Goal: Information Seeking & Learning: Learn about a topic

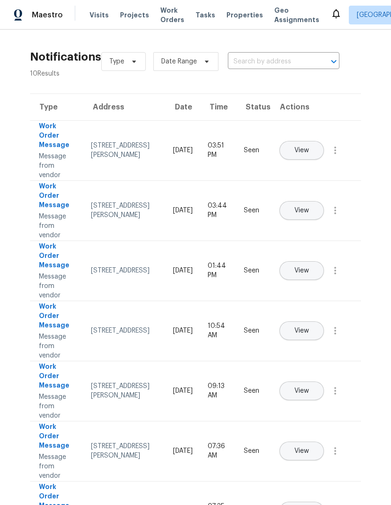
click at [227, 15] on span "Properties" at bounding box center [245, 14] width 37 height 9
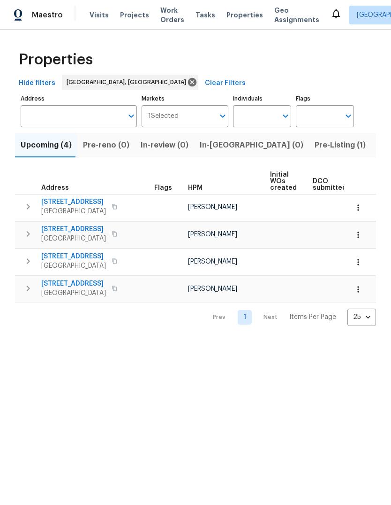
click at [315, 143] on span "Pre-Listing (1)" at bounding box center [340, 144] width 51 height 13
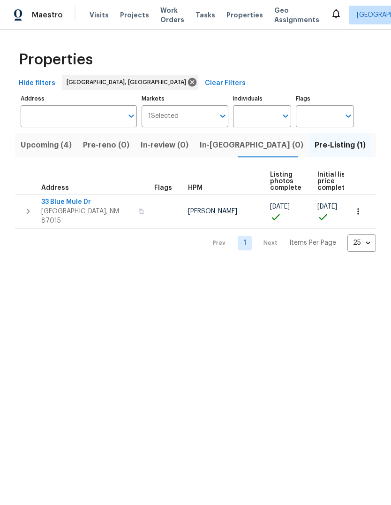
click at [58, 205] on span "33 Blue Mule Dr" at bounding box center [87, 201] width 92 height 9
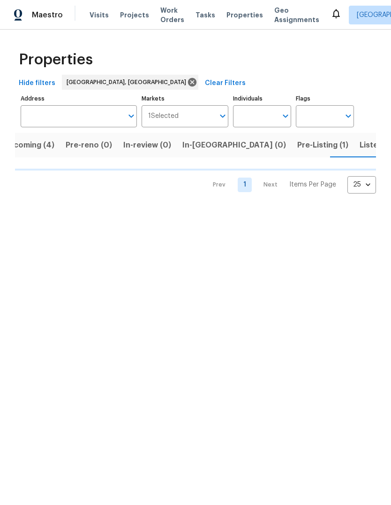
scroll to position [0, 17]
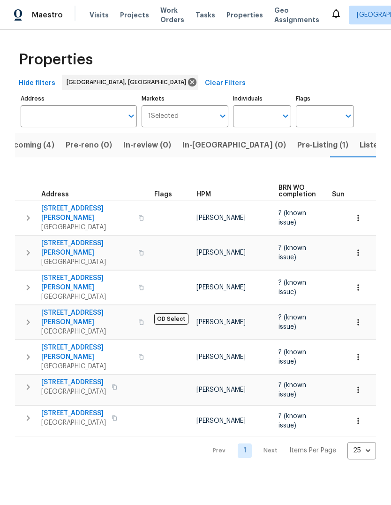
click at [74, 210] on span "2505 Vista Manzano Loop NE" at bounding box center [87, 213] width 92 height 19
click at [360, 149] on span "Listed (28)" at bounding box center [380, 144] width 40 height 13
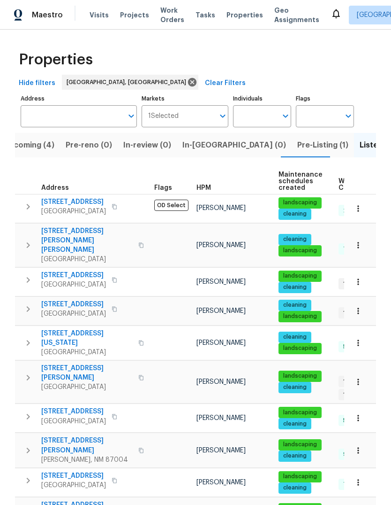
click at [59, 198] on span "437 El Llano Ln NW" at bounding box center [73, 201] width 65 height 9
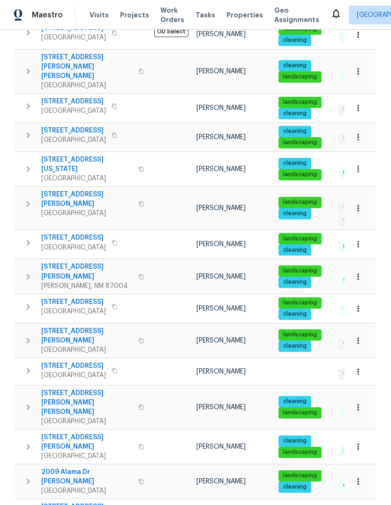
scroll to position [174, 0]
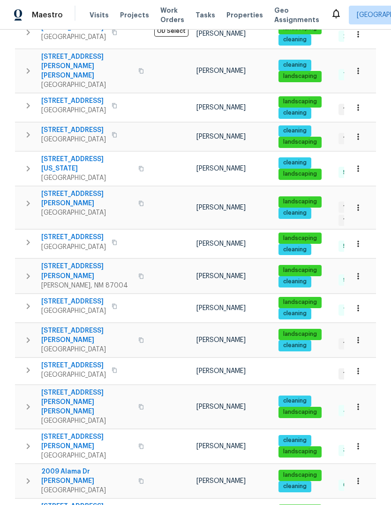
click at [56, 294] on td "802 Pinetree Rd SE Rio Rancho, NM 87124" at bounding box center [83, 306] width 136 height 24
click at [54, 297] on span "802 Pinetree Rd SE" at bounding box center [73, 301] width 65 height 9
click at [52, 326] on span "3478 White Horse Dr SE" at bounding box center [87, 335] width 92 height 19
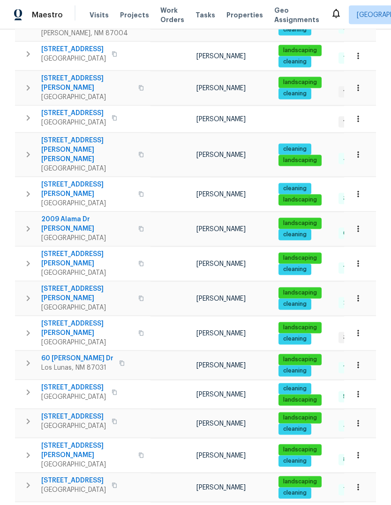
scroll to position [35, 0]
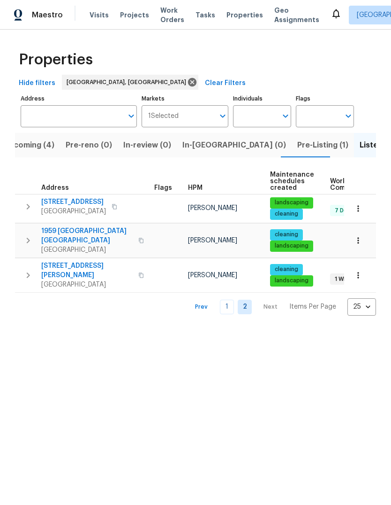
click at [216, 300] on button "Prev" at bounding box center [201, 307] width 30 height 14
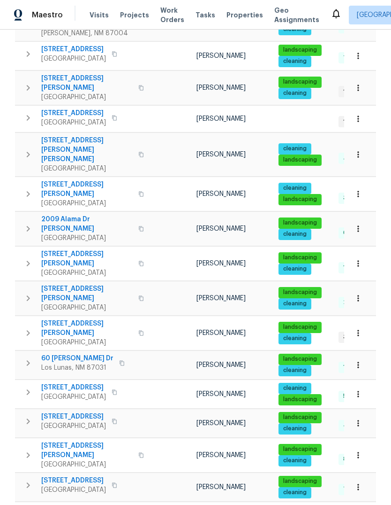
scroll to position [426, 0]
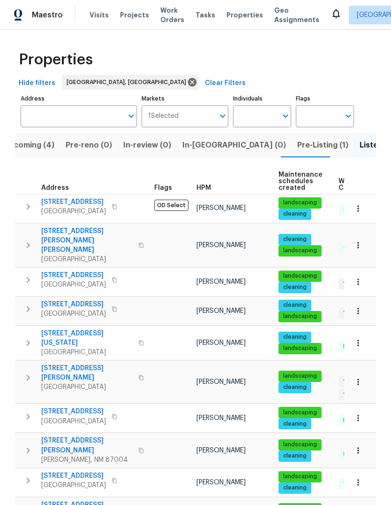
scroll to position [0, 0]
click at [48, 199] on span "437 El Llano Ln NW" at bounding box center [73, 201] width 65 height 9
click at [61, 198] on span "437 El Llano Ln NW" at bounding box center [73, 201] width 65 height 9
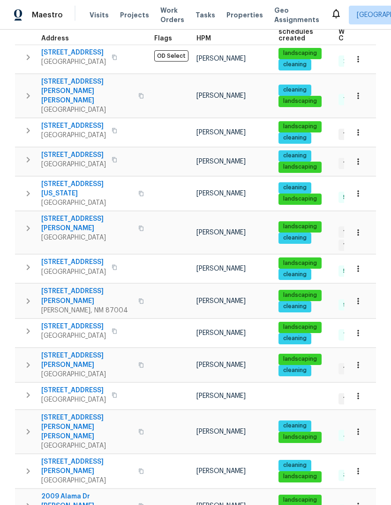
scroll to position [149, 0]
click at [79, 321] on span "802 Pinetree Rd SE" at bounding box center [73, 325] width 65 height 9
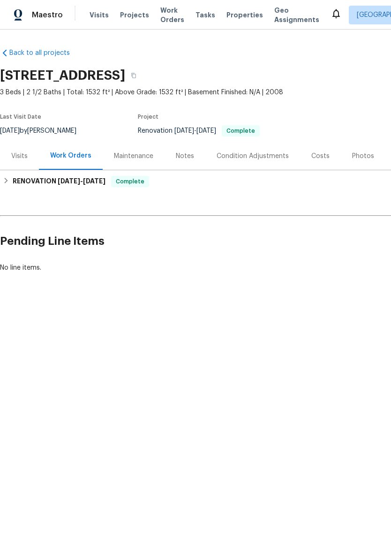
click at [352, 155] on div "Photos" at bounding box center [363, 156] width 22 height 9
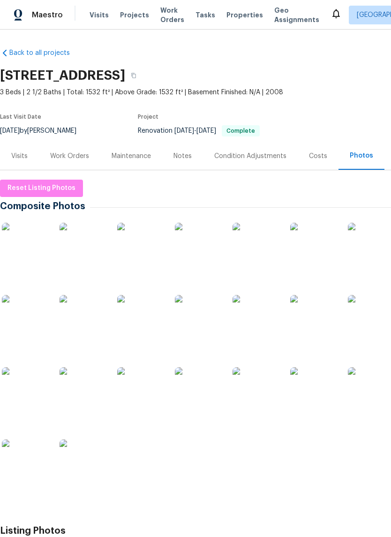
click at [33, 241] on img at bounding box center [25, 246] width 47 height 47
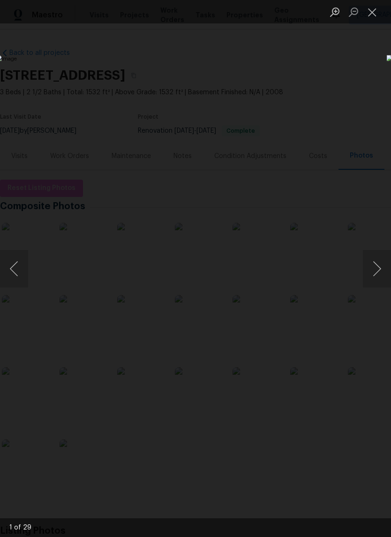
click at [378, 280] on button "Next image" at bounding box center [377, 269] width 28 height 38
click at [377, 264] on button "Next image" at bounding box center [377, 269] width 28 height 38
click at [386, 267] on button "Next image" at bounding box center [377, 269] width 28 height 38
click at [375, 267] on button "Next image" at bounding box center [377, 269] width 28 height 38
click at [371, 268] on button "Next image" at bounding box center [377, 269] width 28 height 38
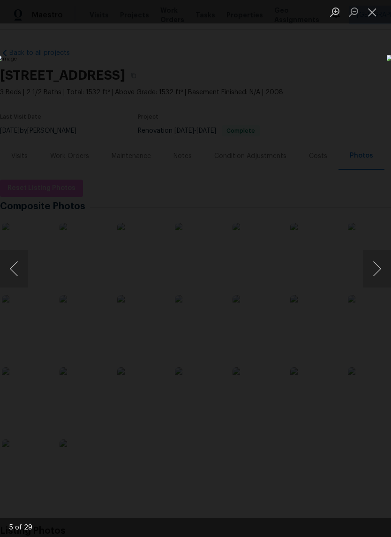
click at [370, 268] on button "Next image" at bounding box center [377, 269] width 28 height 38
click at [381, 262] on button "Next image" at bounding box center [377, 269] width 28 height 38
click at [370, 258] on button "Next image" at bounding box center [377, 269] width 28 height 38
click at [380, 262] on button "Next image" at bounding box center [377, 269] width 28 height 38
click at [380, 273] on button "Next image" at bounding box center [377, 269] width 28 height 38
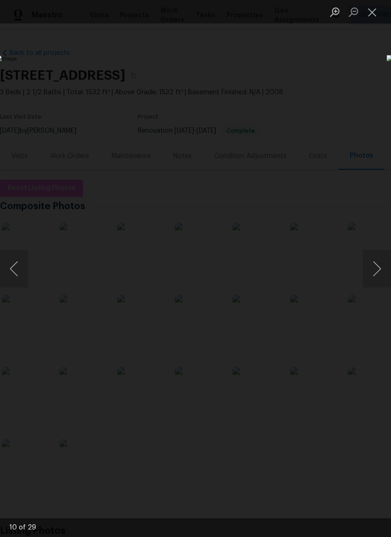
click at [377, 263] on button "Next image" at bounding box center [377, 269] width 28 height 38
click at [376, 268] on button "Next image" at bounding box center [377, 269] width 28 height 38
click at [378, 270] on button "Next image" at bounding box center [377, 269] width 28 height 38
click at [386, 271] on button "Next image" at bounding box center [377, 269] width 28 height 38
click at [371, 272] on button "Next image" at bounding box center [377, 269] width 28 height 38
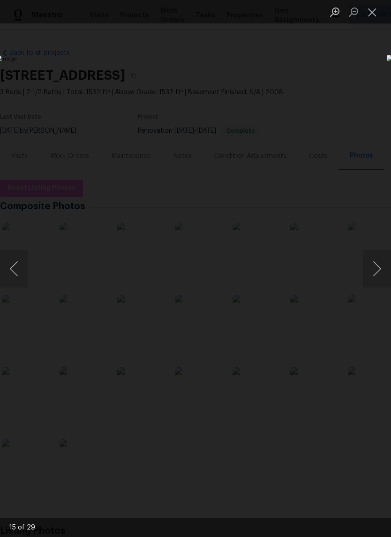
click at [379, 265] on button "Next image" at bounding box center [377, 269] width 28 height 38
click at [370, 264] on button "Next image" at bounding box center [377, 269] width 28 height 38
click at [376, 12] on button "Close lightbox" at bounding box center [372, 12] width 19 height 16
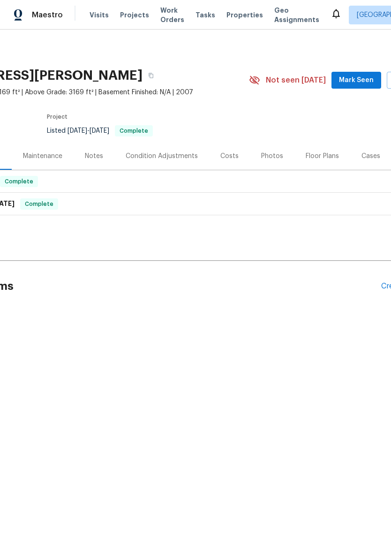
scroll to position [0, 95]
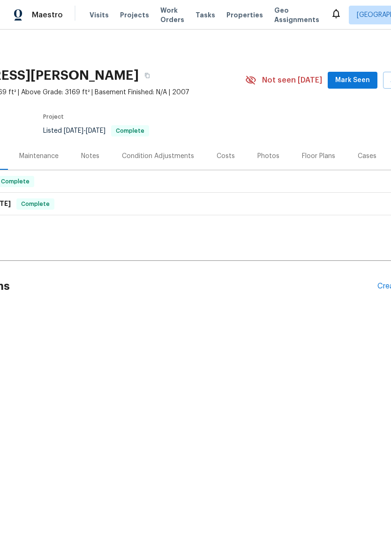
click at [266, 157] on div "Photos" at bounding box center [269, 156] width 22 height 9
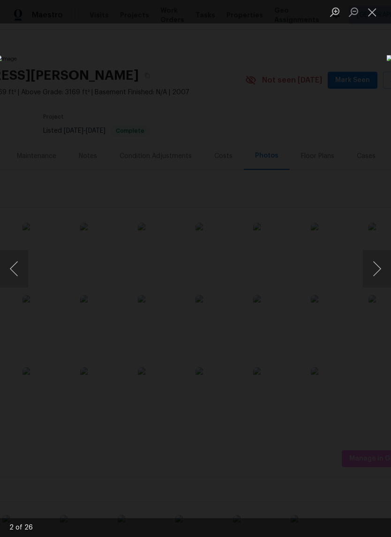
click at [10, 271] on button "Previous image" at bounding box center [14, 269] width 28 height 38
click at [15, 270] on button "Previous image" at bounding box center [14, 269] width 28 height 38
click at [18, 270] on button "Previous image" at bounding box center [14, 269] width 28 height 38
click at [23, 266] on button "Previous image" at bounding box center [14, 269] width 28 height 38
click at [21, 266] on button "Previous image" at bounding box center [14, 269] width 28 height 38
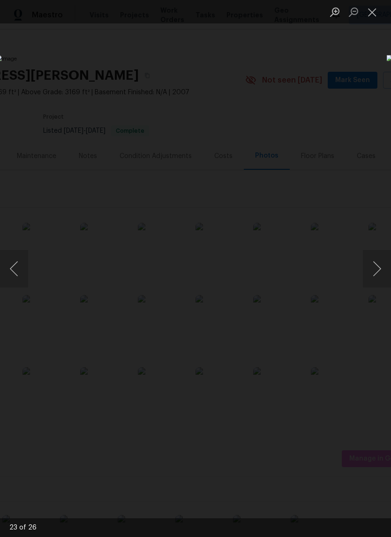
click at [17, 273] on button "Previous image" at bounding box center [14, 269] width 28 height 38
click at [17, 270] on button "Previous image" at bounding box center [14, 269] width 28 height 38
click at [19, 268] on button "Previous image" at bounding box center [14, 269] width 28 height 38
click at [11, 268] on button "Previous image" at bounding box center [14, 269] width 28 height 38
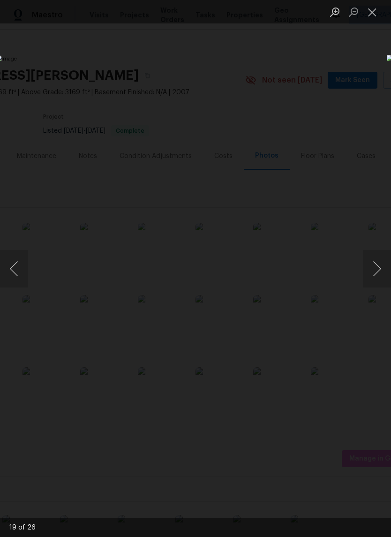
click at [17, 269] on button "Previous image" at bounding box center [14, 269] width 28 height 38
click at [14, 269] on button "Previous image" at bounding box center [14, 269] width 28 height 38
click at [15, 271] on button "Previous image" at bounding box center [14, 269] width 28 height 38
click at [16, 276] on button "Previous image" at bounding box center [14, 269] width 28 height 38
click at [16, 270] on button "Previous image" at bounding box center [14, 269] width 28 height 38
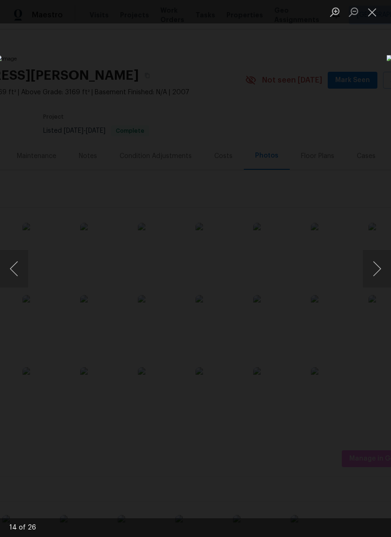
click at [15, 271] on button "Previous image" at bounding box center [14, 269] width 28 height 38
click at [13, 275] on button "Previous image" at bounding box center [14, 269] width 28 height 38
click at [16, 268] on button "Previous image" at bounding box center [14, 269] width 28 height 38
click at [18, 270] on button "Previous image" at bounding box center [14, 269] width 28 height 38
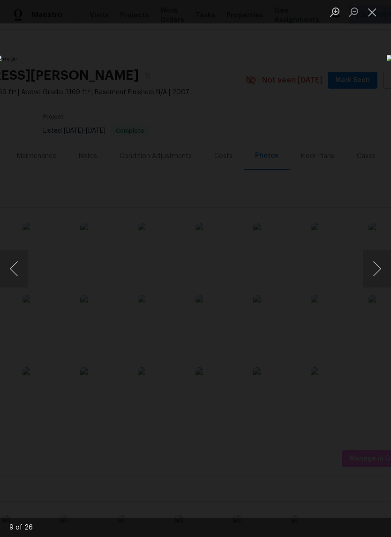
click at [16, 269] on button "Previous image" at bounding box center [14, 269] width 28 height 38
click at [18, 267] on button "Previous image" at bounding box center [14, 269] width 28 height 38
click at [15, 268] on button "Previous image" at bounding box center [14, 269] width 28 height 38
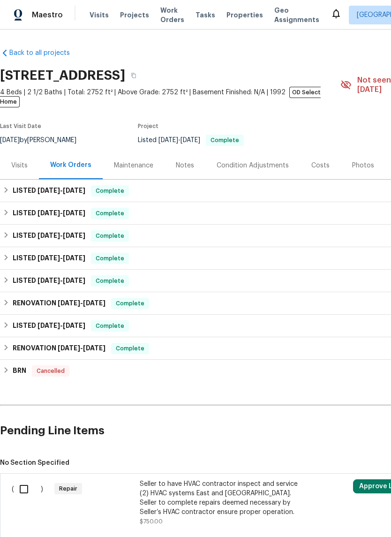
click at [359, 161] on div "Photos" at bounding box center [363, 165] width 22 height 9
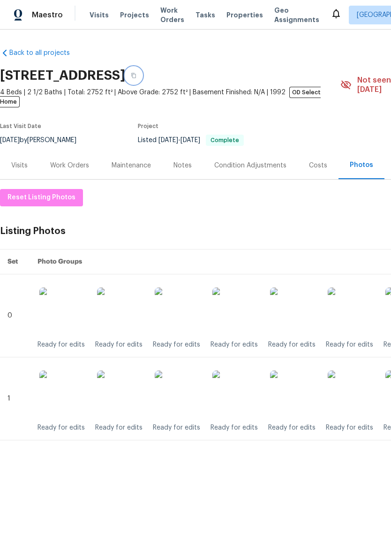
click at [142, 70] on button "button" at bounding box center [133, 75] width 17 height 17
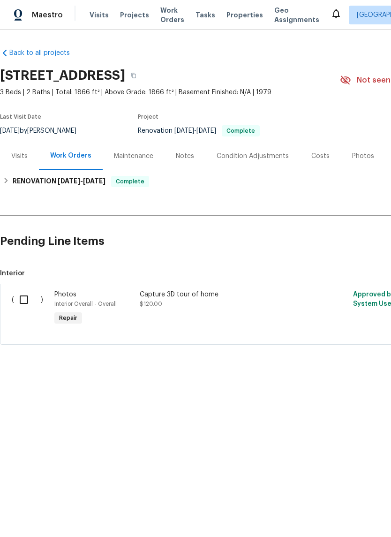
click at [347, 152] on div "Photos" at bounding box center [363, 156] width 45 height 28
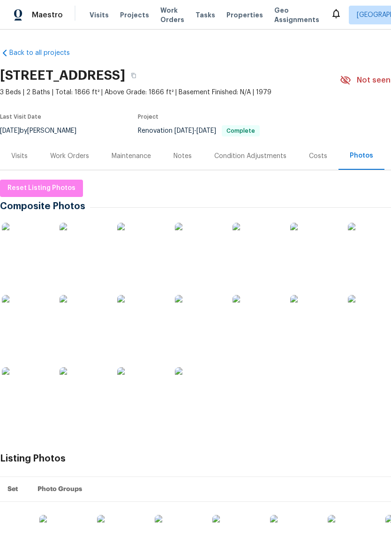
click at [11, 237] on img at bounding box center [25, 246] width 47 height 47
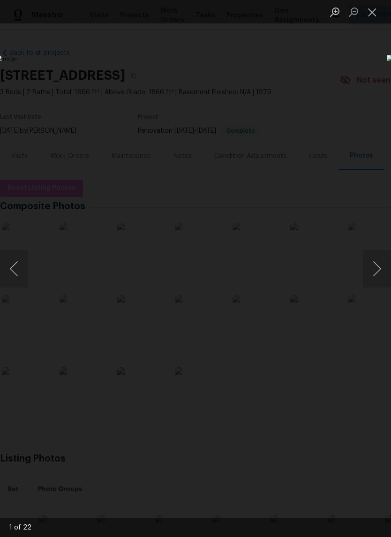
click at [13, 268] on button "Previous image" at bounding box center [14, 269] width 28 height 38
click at [18, 271] on button "Previous image" at bounding box center [14, 269] width 28 height 38
click at [14, 271] on button "Previous image" at bounding box center [14, 269] width 28 height 38
click at [19, 270] on button "Previous image" at bounding box center [14, 269] width 28 height 38
click at [18, 271] on button "Previous image" at bounding box center [14, 269] width 28 height 38
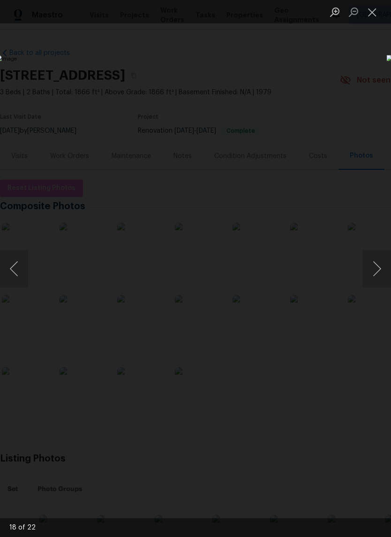
click at [17, 269] on button "Previous image" at bounding box center [14, 269] width 28 height 38
click at [17, 271] on button "Previous image" at bounding box center [14, 269] width 28 height 38
click at [23, 272] on button "Previous image" at bounding box center [14, 269] width 28 height 38
click at [14, 268] on button "Previous image" at bounding box center [14, 269] width 28 height 38
click at [15, 269] on button "Previous image" at bounding box center [14, 269] width 28 height 38
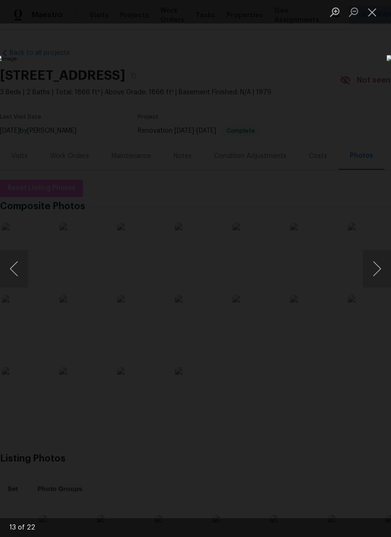
click at [19, 270] on button "Previous image" at bounding box center [14, 269] width 28 height 38
click at [18, 265] on button "Previous image" at bounding box center [14, 269] width 28 height 38
click at [20, 268] on button "Previous image" at bounding box center [14, 269] width 28 height 38
click at [23, 270] on button "Previous image" at bounding box center [14, 269] width 28 height 38
click at [21, 272] on button "Previous image" at bounding box center [14, 269] width 28 height 38
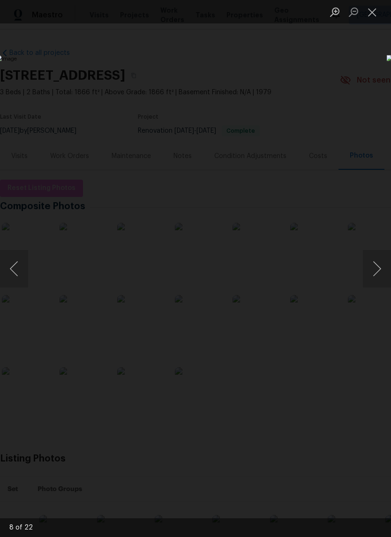
click at [15, 274] on button "Previous image" at bounding box center [14, 269] width 28 height 38
click at [17, 263] on button "Previous image" at bounding box center [14, 269] width 28 height 38
click at [13, 274] on button "Previous image" at bounding box center [14, 269] width 28 height 38
click at [15, 264] on button "Previous image" at bounding box center [14, 269] width 28 height 38
click at [17, 268] on button "Previous image" at bounding box center [14, 269] width 28 height 38
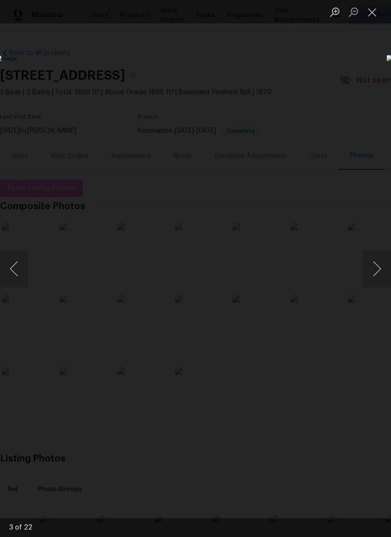
click at [18, 266] on button "Previous image" at bounding box center [14, 269] width 28 height 38
click at [374, 12] on button "Close lightbox" at bounding box center [372, 12] width 19 height 16
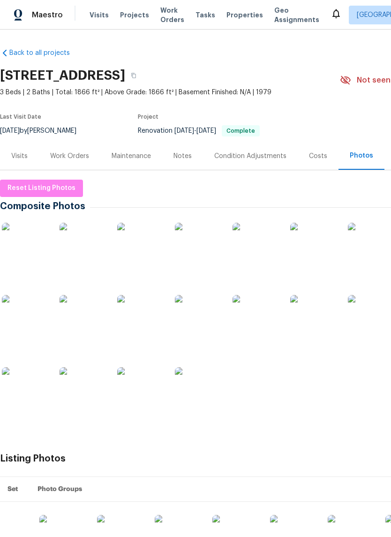
click at [65, 160] on div "Work Orders" at bounding box center [69, 156] width 39 height 9
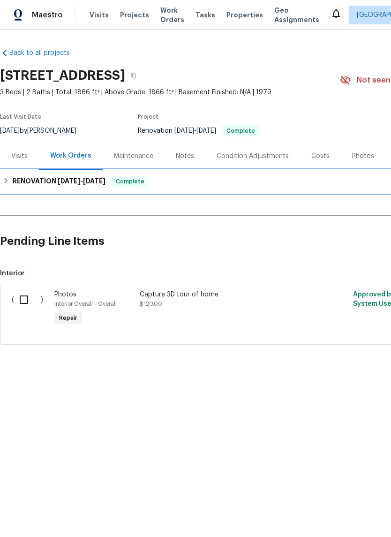
click at [25, 185] on h6 "RENOVATION 8/4/25 - 8/20/25" at bounding box center [59, 181] width 93 height 11
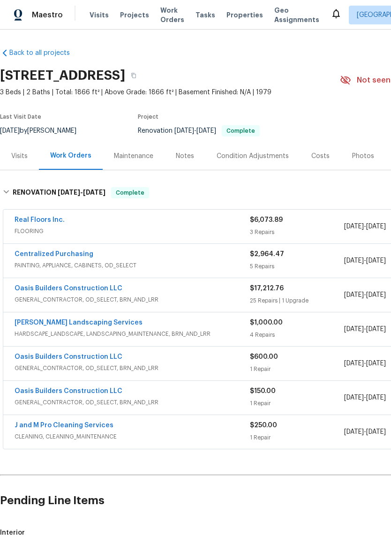
click at [27, 288] on link "Oasis Builders Construction LLC" at bounding box center [69, 288] width 108 height 7
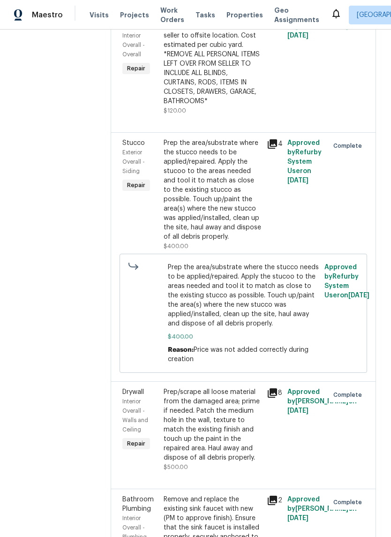
scroll to position [368, 0]
click at [189, 188] on div "Prep the area/substrate where the stucco needs to be applied/repaired. Apply th…" at bounding box center [213, 189] width 98 height 103
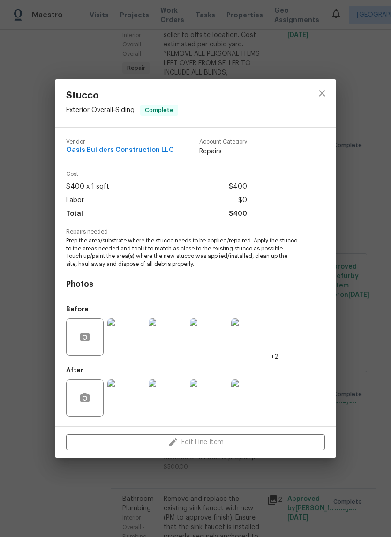
click at [112, 337] on img at bounding box center [126, 338] width 38 height 38
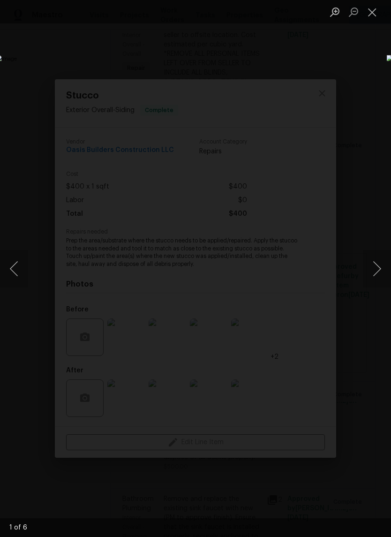
click at [374, 266] on button "Next image" at bounding box center [377, 269] width 28 height 38
click at [13, 271] on button "Previous image" at bounding box center [14, 269] width 28 height 38
click at [17, 264] on button "Previous image" at bounding box center [14, 269] width 28 height 38
click at [19, 272] on button "Previous image" at bounding box center [14, 269] width 28 height 38
click at [14, 269] on button "Previous image" at bounding box center [14, 269] width 28 height 38
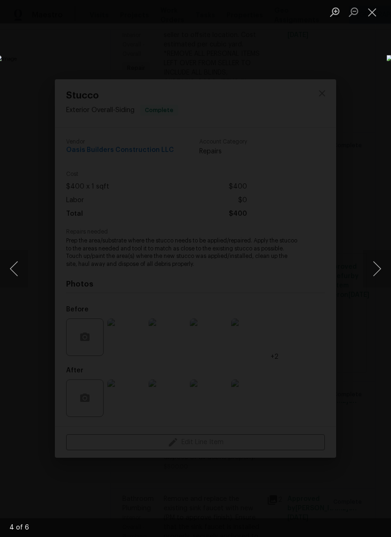
click at [375, 12] on button "Close lightbox" at bounding box center [372, 12] width 19 height 16
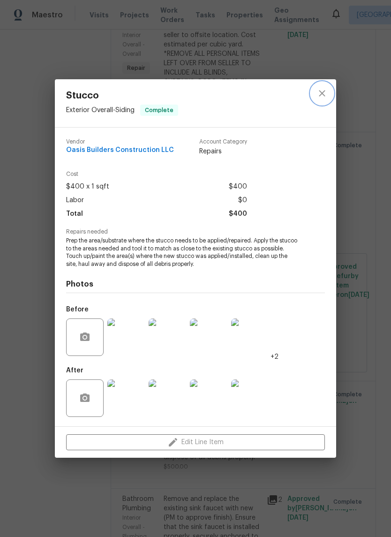
click at [329, 87] on button "close" at bounding box center [322, 93] width 23 height 23
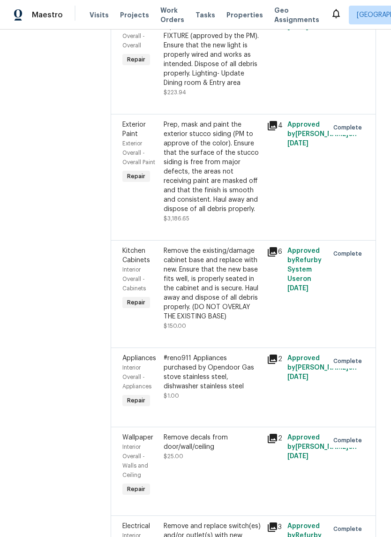
scroll to position [2598, 0]
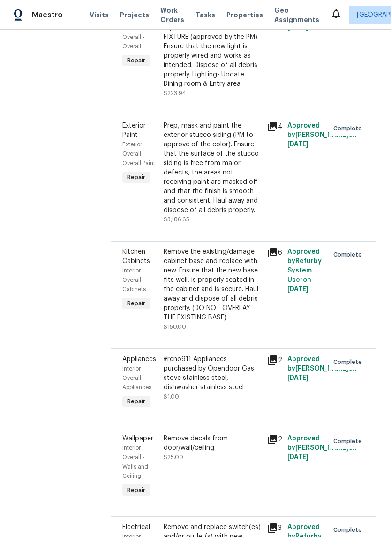
click at [195, 164] on div "Prep, mask and paint the exterior stucco siding (PM to approve of the color). E…" at bounding box center [213, 168] width 98 height 94
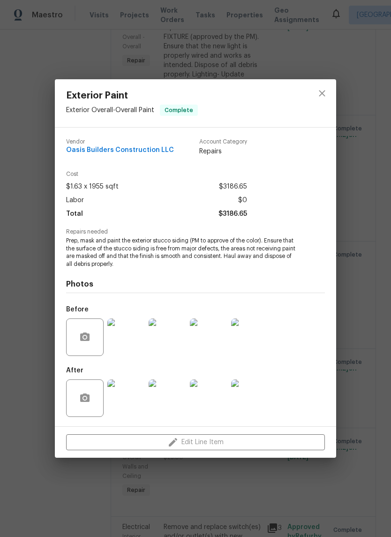
click at [125, 395] on img at bounding box center [126, 399] width 38 height 38
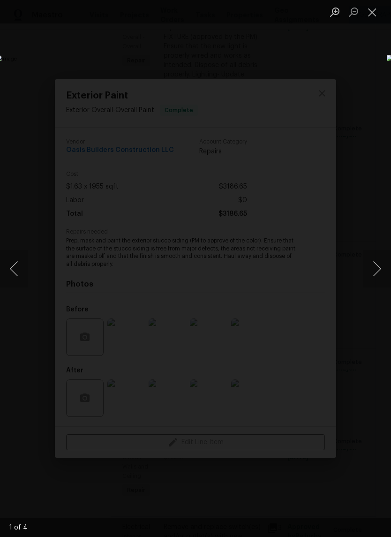
click at [367, 6] on button "Close lightbox" at bounding box center [372, 12] width 19 height 16
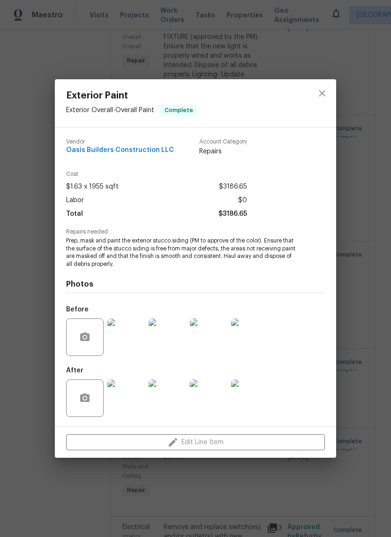
click at [118, 340] on img at bounding box center [126, 338] width 38 height 38
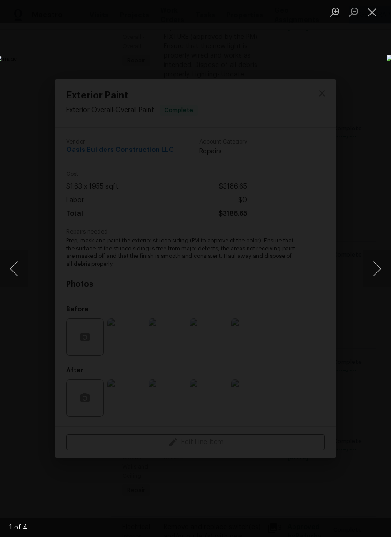
click at [15, 269] on button "Previous image" at bounding box center [14, 269] width 28 height 38
click at [10, 271] on button "Previous image" at bounding box center [14, 269] width 28 height 38
click at [13, 275] on button "Previous image" at bounding box center [14, 269] width 28 height 38
click at [12, 272] on button "Previous image" at bounding box center [14, 269] width 28 height 38
click at [15, 270] on button "Previous image" at bounding box center [14, 269] width 28 height 38
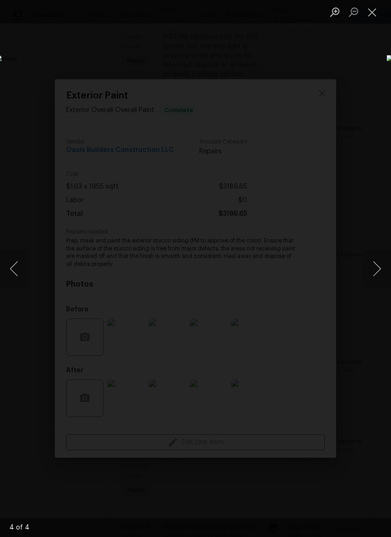
click at [379, 12] on button "Close lightbox" at bounding box center [372, 12] width 19 height 16
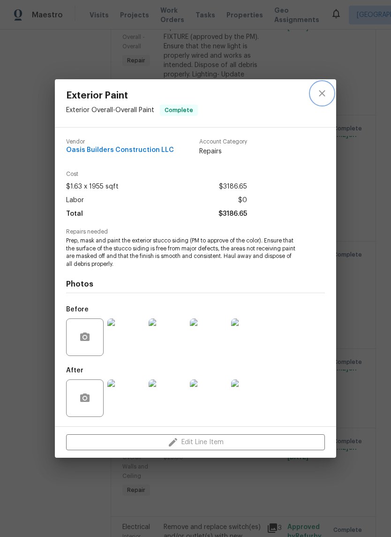
click at [318, 91] on icon "close" at bounding box center [322, 93] width 11 height 11
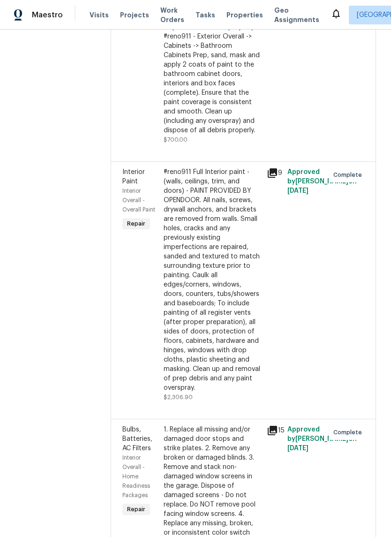
scroll to position [1540, 0]
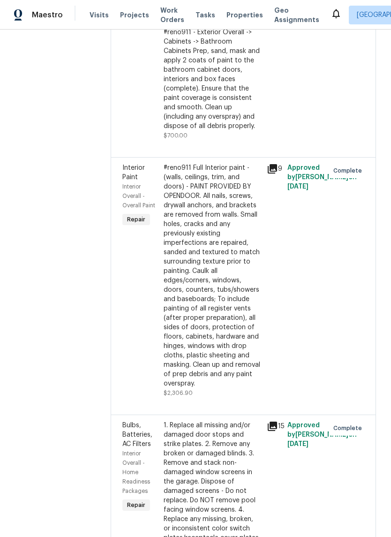
click at [189, 290] on div "#reno911 Full Interior paint - (walls, ceilings, trim, and doors) - PAINT PROVI…" at bounding box center [213, 275] width 98 height 225
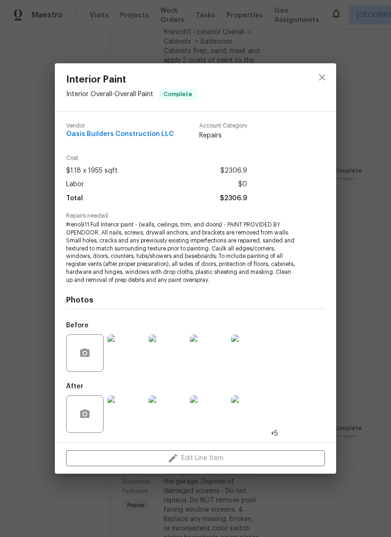
click at [123, 344] on img at bounding box center [126, 354] width 38 height 38
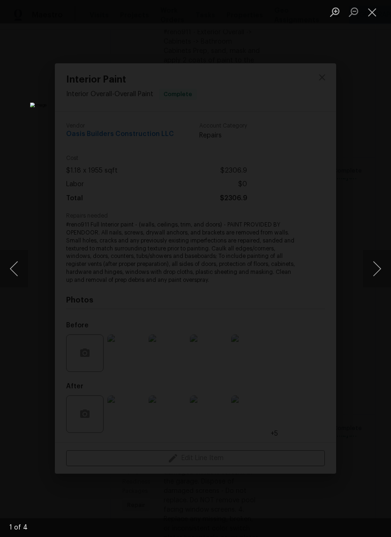
click at [17, 268] on button "Previous image" at bounding box center [14, 269] width 28 height 38
click at [373, 270] on button "Next image" at bounding box center [377, 269] width 28 height 38
click at [130, 103] on img "Lightbox" at bounding box center [151, 269] width 242 height 332
click at [11, 267] on button "Previous image" at bounding box center [14, 269] width 28 height 38
click at [13, 270] on button "Previous image" at bounding box center [14, 269] width 28 height 38
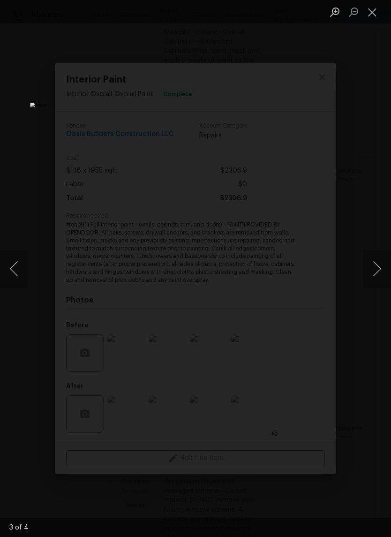
click at [17, 279] on button "Previous image" at bounding box center [14, 269] width 28 height 38
click at [19, 271] on button "Previous image" at bounding box center [14, 269] width 28 height 38
click at [14, 271] on button "Previous image" at bounding box center [14, 269] width 28 height 38
click at [16, 269] on button "Previous image" at bounding box center [14, 269] width 28 height 38
click at [13, 266] on button "Previous image" at bounding box center [14, 269] width 28 height 38
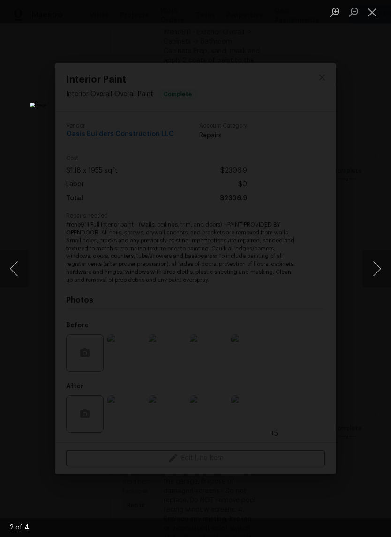
click at [21, 271] on button "Previous image" at bounding box center [14, 269] width 28 height 38
click at [17, 271] on button "Previous image" at bounding box center [14, 269] width 28 height 38
click at [8, 275] on button "Previous image" at bounding box center [14, 269] width 28 height 38
click at [373, 10] on button "Close lightbox" at bounding box center [372, 12] width 19 height 16
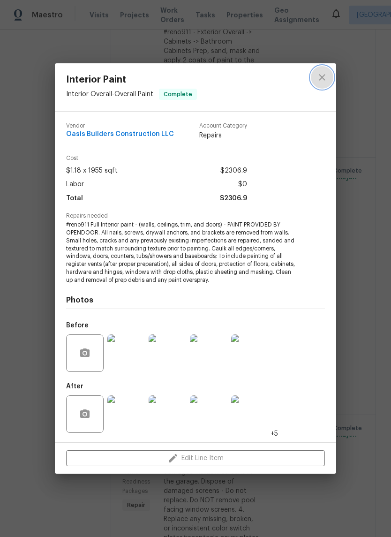
click at [319, 76] on icon "close" at bounding box center [322, 77] width 11 height 11
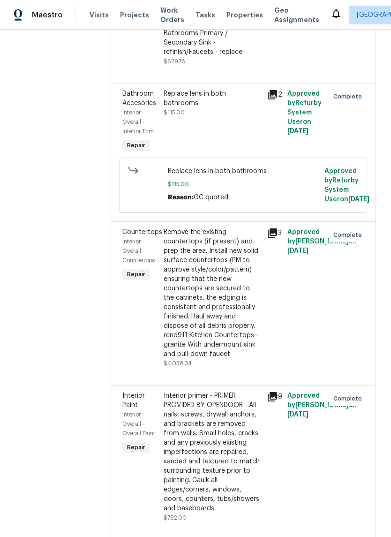
scroll to position [938, 0]
click at [191, 326] on div "Remove the existing countertops (if present) and prep the area. Install new sol…" at bounding box center [213, 292] width 98 height 131
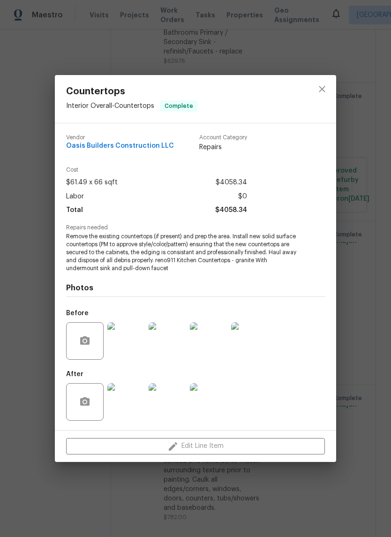
click at [122, 338] on img at bounding box center [126, 341] width 38 height 38
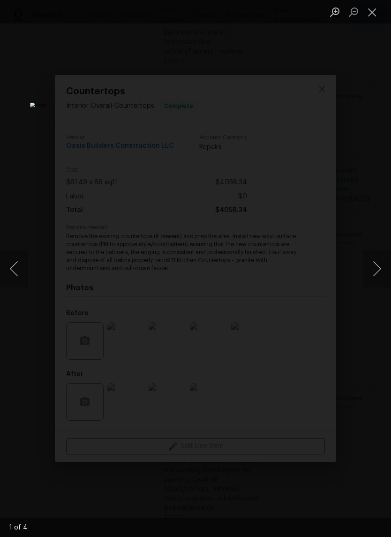
click at [11, 266] on button "Previous image" at bounding box center [14, 269] width 28 height 38
click at [13, 276] on button "Previous image" at bounding box center [14, 269] width 28 height 38
click at [13, 268] on button "Previous image" at bounding box center [14, 269] width 28 height 38
click at [16, 272] on button "Previous image" at bounding box center [14, 269] width 28 height 38
click at [14, 277] on button "Previous image" at bounding box center [14, 269] width 28 height 38
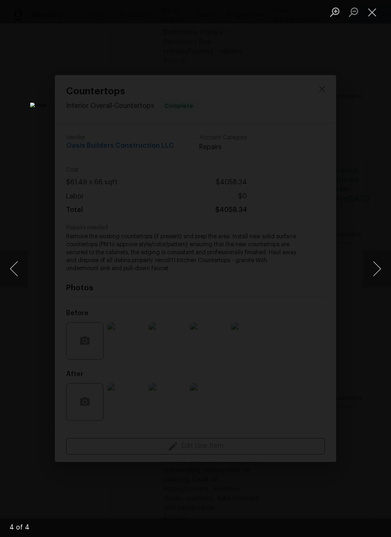
click at [16, 278] on button "Previous image" at bounding box center [14, 269] width 28 height 38
click at [371, 13] on button "Close lightbox" at bounding box center [372, 12] width 19 height 16
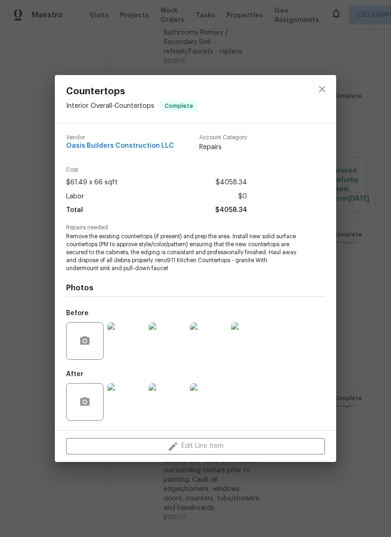
click at [124, 398] on img at bounding box center [126, 402] width 38 height 38
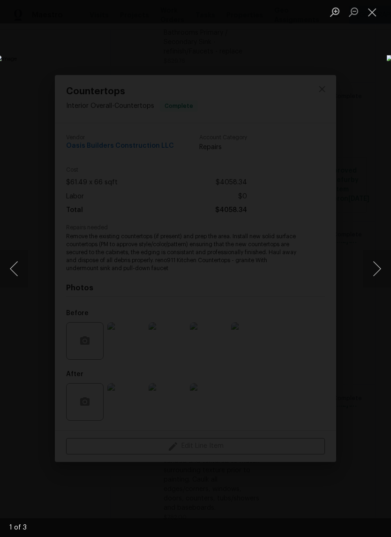
click at [12, 268] on button "Previous image" at bounding box center [14, 269] width 28 height 38
click at [22, 273] on button "Previous image" at bounding box center [14, 269] width 28 height 38
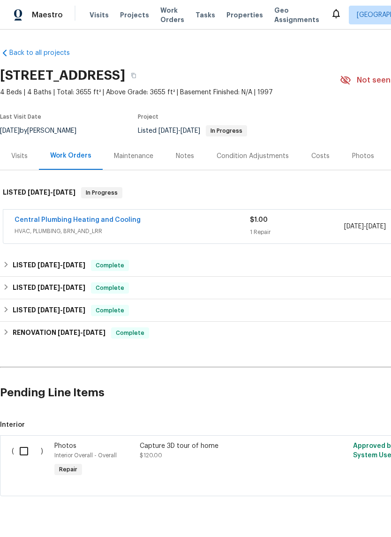
click at [352, 154] on div "Photos" at bounding box center [363, 156] width 22 height 9
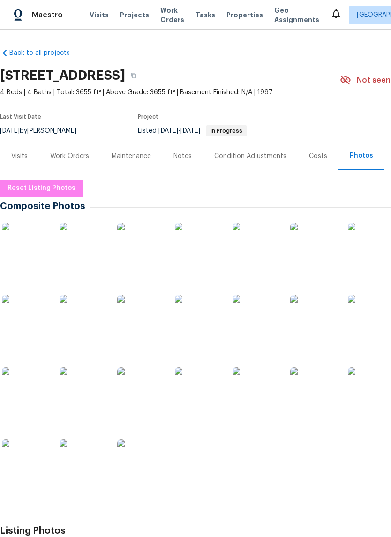
click at [25, 241] on img at bounding box center [25, 246] width 47 height 47
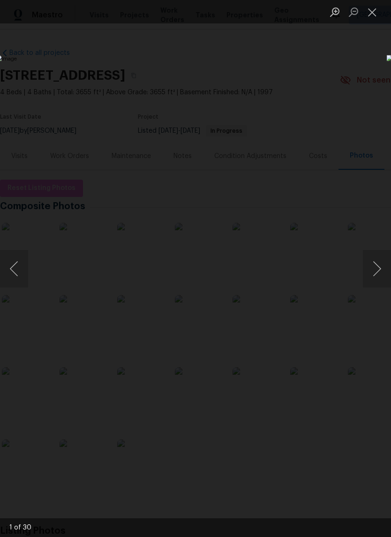
click at [15, 271] on button "Previous image" at bounding box center [14, 269] width 28 height 38
click at [13, 271] on button "Previous image" at bounding box center [14, 269] width 28 height 38
click at [15, 273] on button "Previous image" at bounding box center [14, 269] width 28 height 38
click at [19, 274] on button "Previous image" at bounding box center [14, 269] width 28 height 38
click at [17, 270] on button "Previous image" at bounding box center [14, 269] width 28 height 38
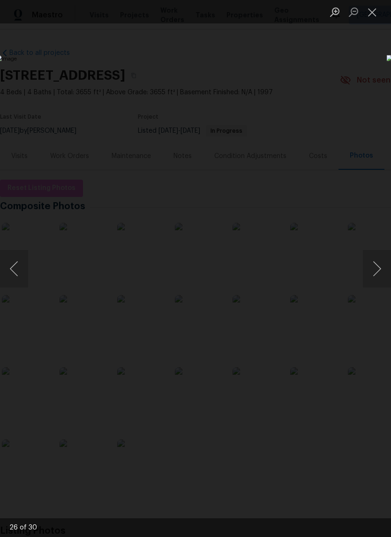
click at [17, 272] on button "Previous image" at bounding box center [14, 269] width 28 height 38
click at [14, 264] on button "Previous image" at bounding box center [14, 269] width 28 height 38
click at [12, 269] on button "Previous image" at bounding box center [14, 269] width 28 height 38
click at [14, 274] on button "Previous image" at bounding box center [14, 269] width 28 height 38
click at [15, 273] on button "Previous image" at bounding box center [14, 269] width 28 height 38
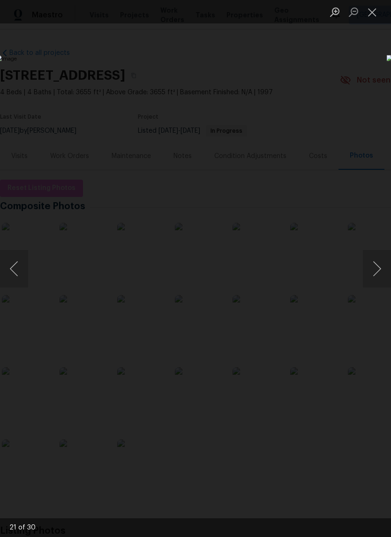
click at [16, 269] on button "Previous image" at bounding box center [14, 269] width 28 height 38
click at [13, 267] on button "Previous image" at bounding box center [14, 269] width 28 height 38
click at [12, 268] on button "Previous image" at bounding box center [14, 269] width 28 height 38
click at [17, 272] on button "Previous image" at bounding box center [14, 269] width 28 height 38
click at [15, 277] on button "Previous image" at bounding box center [14, 269] width 28 height 38
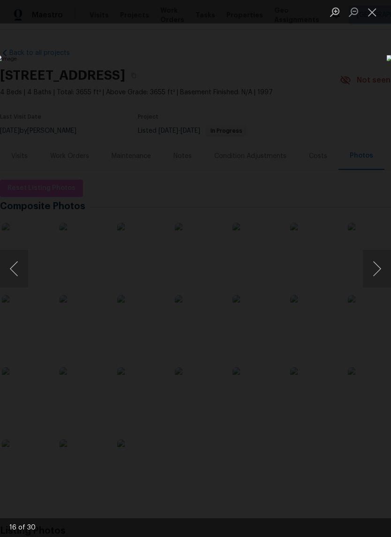
click at [15, 275] on button "Previous image" at bounding box center [14, 269] width 28 height 38
click at [19, 266] on button "Previous image" at bounding box center [14, 269] width 28 height 38
click at [14, 270] on button "Previous image" at bounding box center [14, 269] width 28 height 38
click at [15, 274] on button "Previous image" at bounding box center [14, 269] width 28 height 38
click at [17, 269] on button "Previous image" at bounding box center [14, 269] width 28 height 38
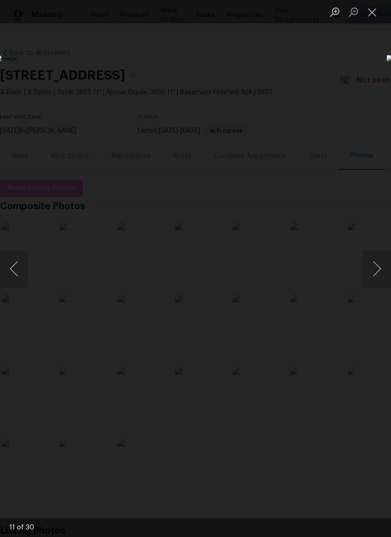
click at [15, 273] on button "Previous image" at bounding box center [14, 269] width 28 height 38
click at [17, 269] on button "Previous image" at bounding box center [14, 269] width 28 height 38
click at [14, 271] on button "Previous image" at bounding box center [14, 269] width 28 height 38
click at [14, 268] on button "Previous image" at bounding box center [14, 269] width 28 height 38
click at [21, 270] on button "Previous image" at bounding box center [14, 269] width 28 height 38
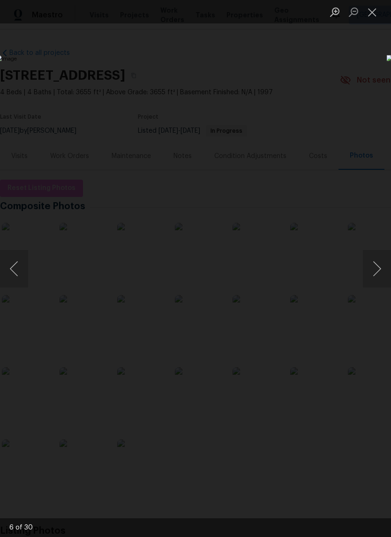
click at [15, 270] on button "Previous image" at bounding box center [14, 269] width 28 height 38
click at [15, 266] on button "Previous image" at bounding box center [14, 269] width 28 height 38
click at [15, 273] on button "Previous image" at bounding box center [14, 269] width 28 height 38
click at [16, 267] on button "Previous image" at bounding box center [14, 269] width 28 height 38
click at [17, 270] on button "Previous image" at bounding box center [14, 269] width 28 height 38
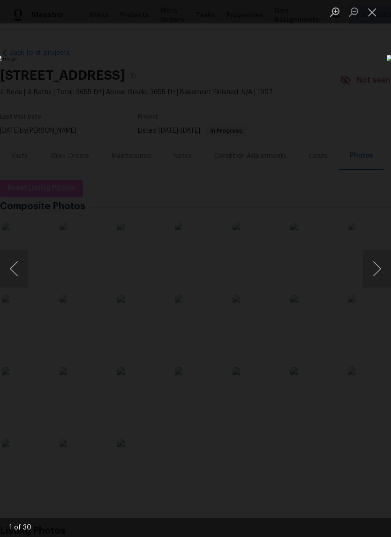
click at [13, 267] on button "Previous image" at bounding box center [14, 269] width 28 height 38
click at [10, 266] on button "Previous image" at bounding box center [14, 269] width 28 height 38
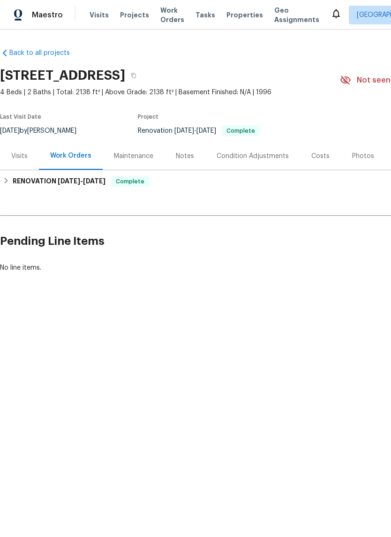
click at [355, 157] on div "Photos" at bounding box center [363, 156] width 22 height 9
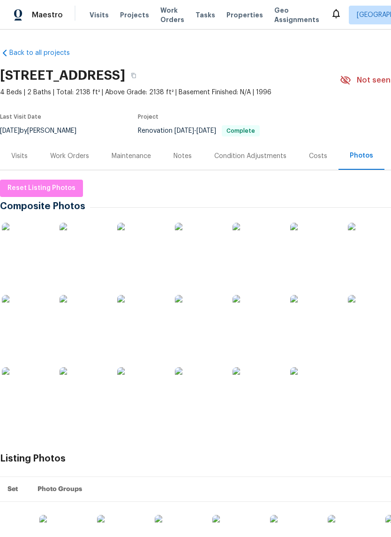
click at [297, 244] on img at bounding box center [314, 246] width 47 height 47
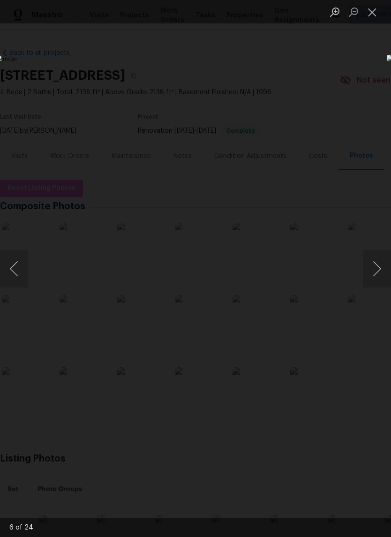
click at [14, 266] on button "Previous image" at bounding box center [14, 269] width 28 height 38
click at [15, 266] on button "Previous image" at bounding box center [14, 269] width 28 height 38
click at [15, 270] on button "Previous image" at bounding box center [14, 269] width 28 height 38
click at [15, 271] on button "Previous image" at bounding box center [14, 269] width 28 height 38
click at [13, 274] on button "Previous image" at bounding box center [14, 269] width 28 height 38
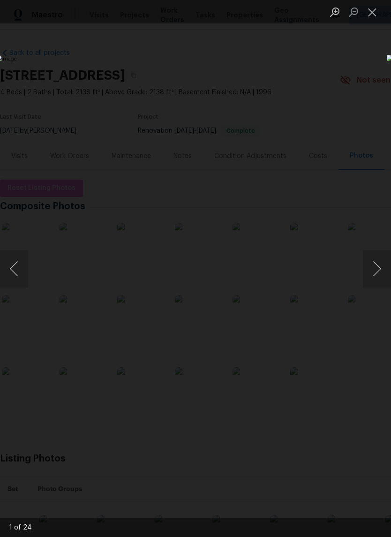
click at [13, 271] on button "Previous image" at bounding box center [14, 269] width 28 height 38
click at [16, 274] on button "Previous image" at bounding box center [14, 269] width 28 height 38
click at [15, 270] on button "Previous image" at bounding box center [14, 269] width 28 height 38
click at [17, 271] on button "Previous image" at bounding box center [14, 269] width 28 height 38
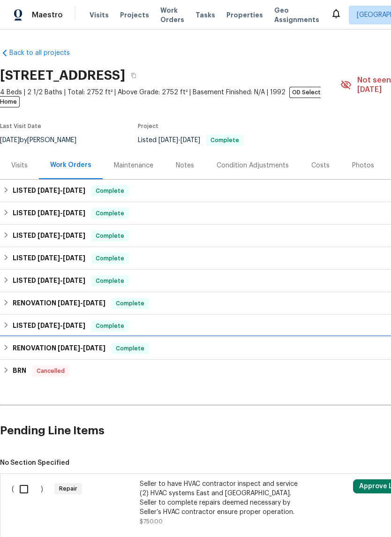
click at [32, 343] on h6 "RENOVATION [DATE] - [DATE]" at bounding box center [59, 348] width 93 height 11
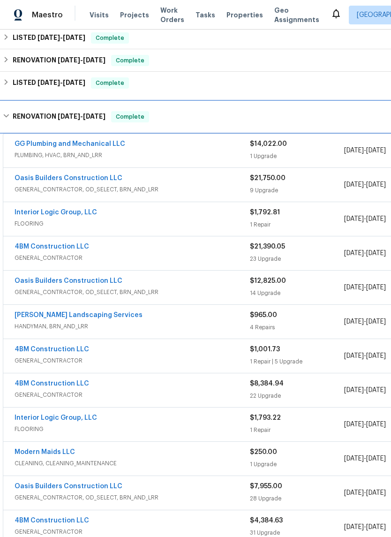
scroll to position [244, 0]
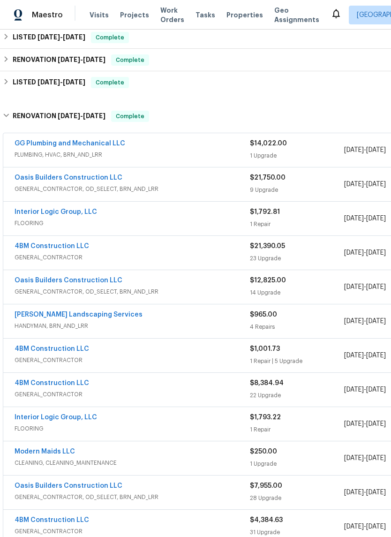
click at [34, 243] on link "4BM Construction LLC" at bounding box center [52, 246] width 75 height 7
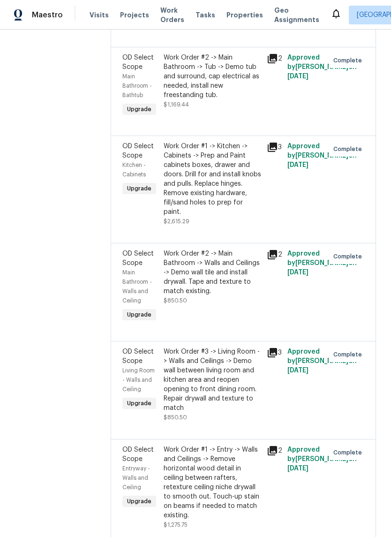
scroll to position [1191, 0]
click at [192, 207] on div "Work Order #1 -> Kitchen -> Cabinets -> Prep and Paint cabinets boxes, drawer a…" at bounding box center [213, 179] width 98 height 75
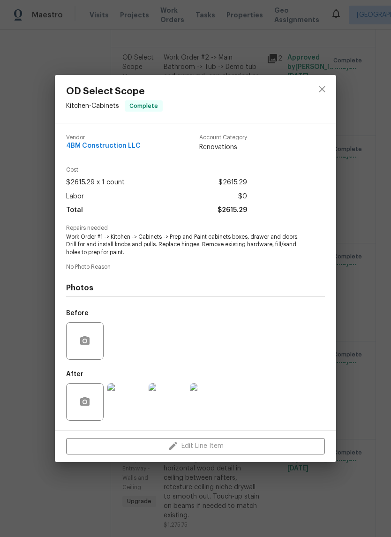
click at [126, 400] on img at bounding box center [126, 402] width 38 height 38
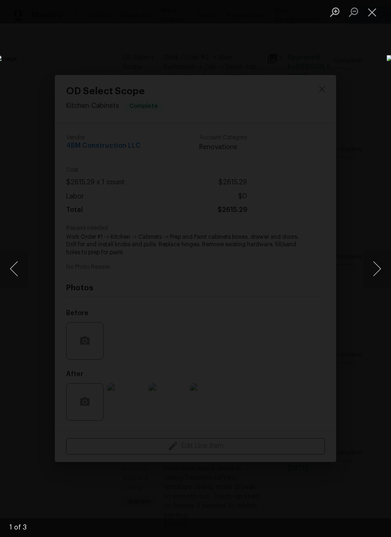
click at [11, 280] on button "Previous image" at bounding box center [14, 269] width 28 height 38
click at [17, 271] on button "Previous image" at bounding box center [14, 269] width 28 height 38
click at [14, 272] on button "Previous image" at bounding box center [14, 269] width 28 height 38
click at [15, 271] on button "Previous image" at bounding box center [14, 269] width 28 height 38
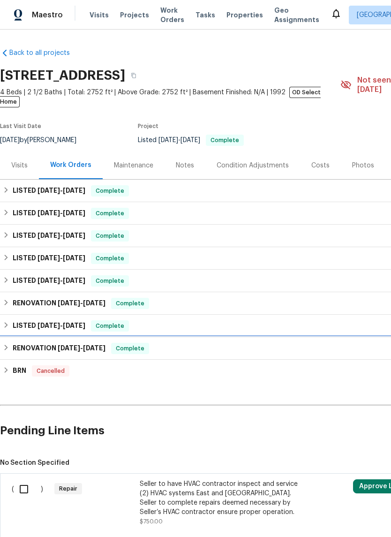
click at [27, 343] on h6 "RENOVATION [DATE] - [DATE]" at bounding box center [59, 348] width 93 height 11
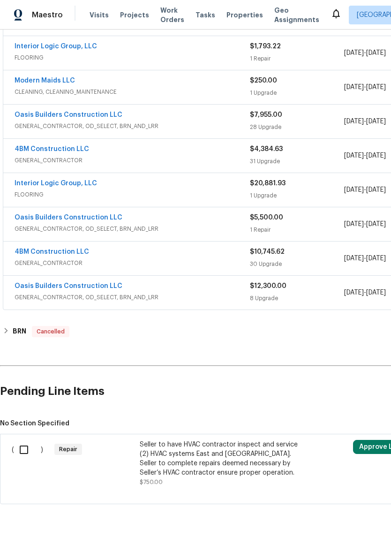
scroll to position [614, 0]
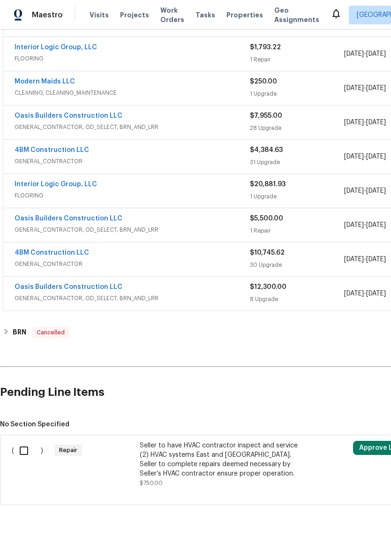
click at [31, 250] on link "4BM Construction LLC" at bounding box center [52, 253] width 75 height 7
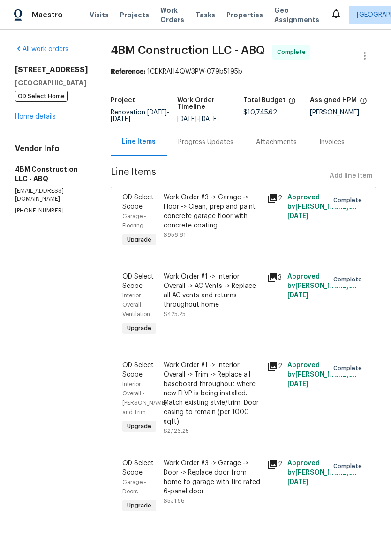
click at [23, 120] on link "Home details" at bounding box center [35, 117] width 41 height 7
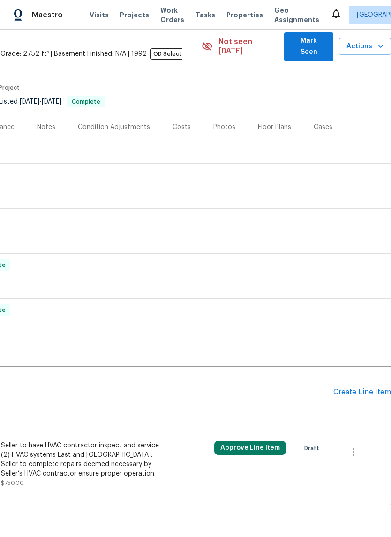
scroll to position [38, 139]
click at [314, 122] on div "Cases" at bounding box center [323, 126] width 19 height 9
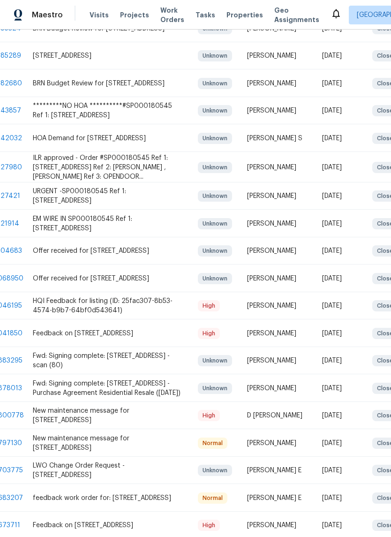
scroll to position [633, 89]
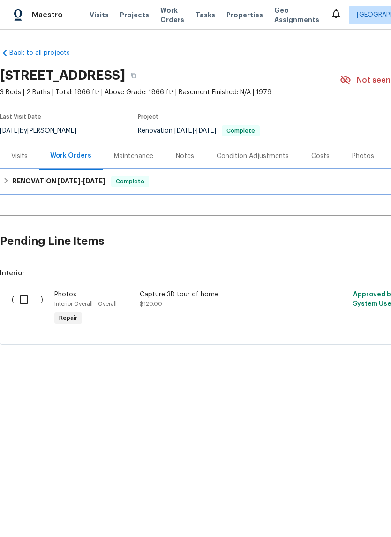
click at [82, 184] on span "[DATE] - [DATE]" at bounding box center [82, 181] width 48 height 7
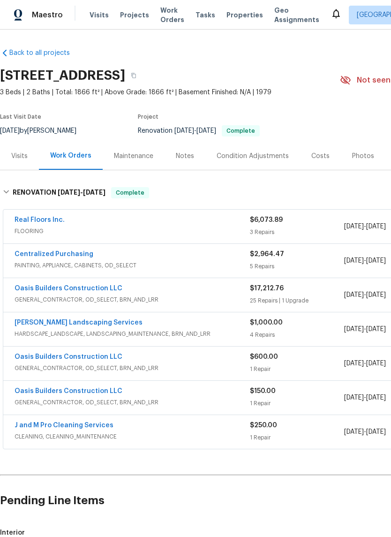
click at [42, 218] on link "Real Floors Inc." at bounding box center [40, 220] width 50 height 7
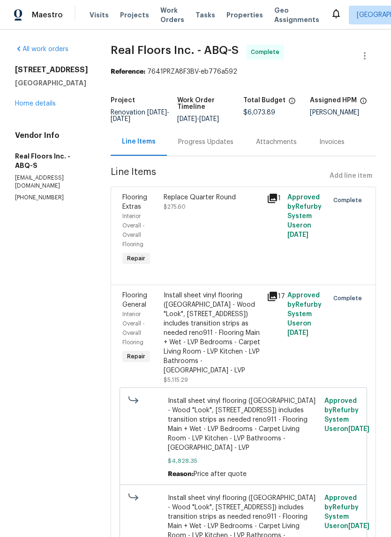
click at [210, 141] on div "Progress Updates" at bounding box center [205, 142] width 55 height 9
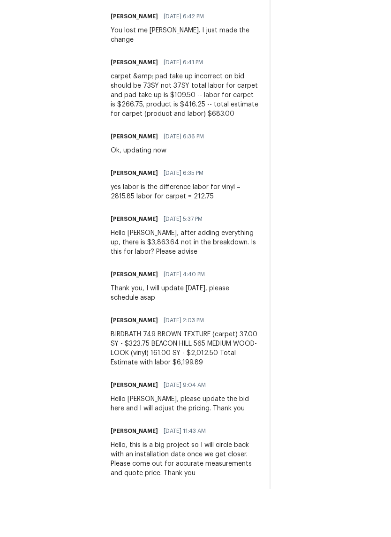
scroll to position [885, 0]
